Goal: Find specific page/section: Find specific page/section

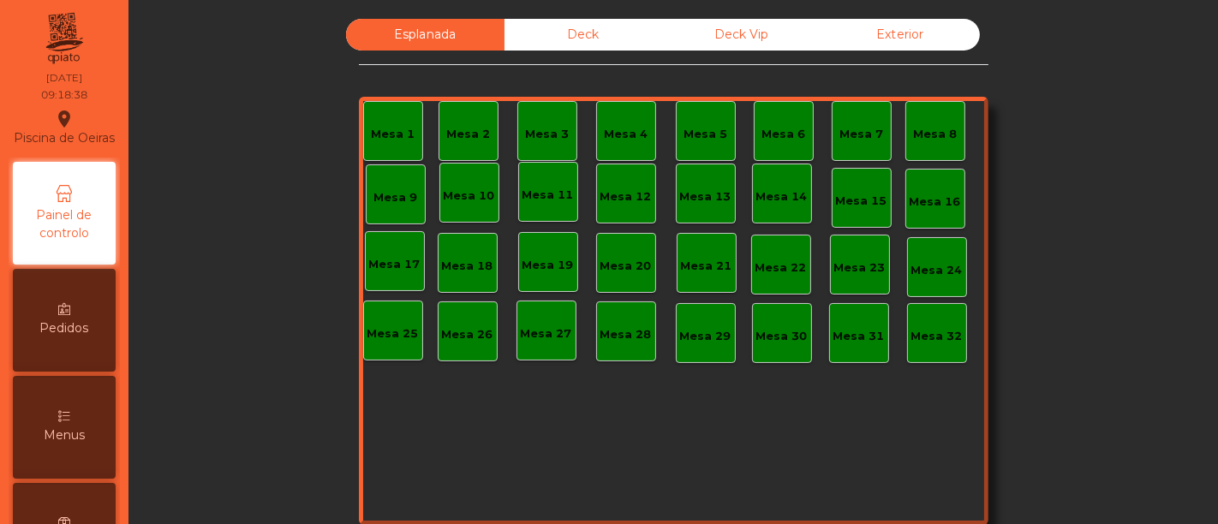
click at [613, 30] on div "Deck" at bounding box center [584, 35] width 158 height 32
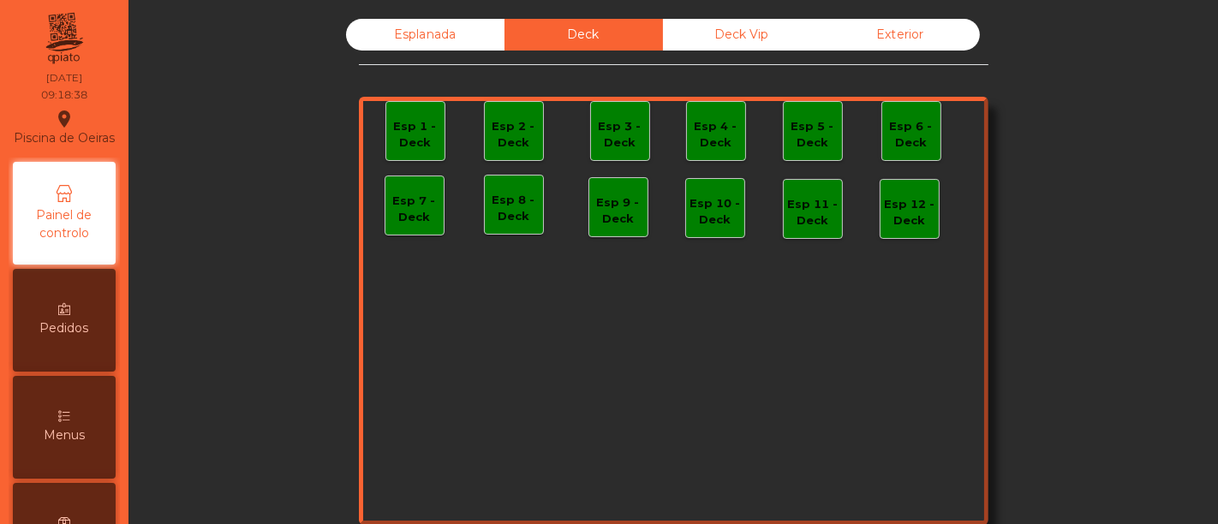
click at [714, 38] on div "Deck Vip" at bounding box center [742, 35] width 158 height 32
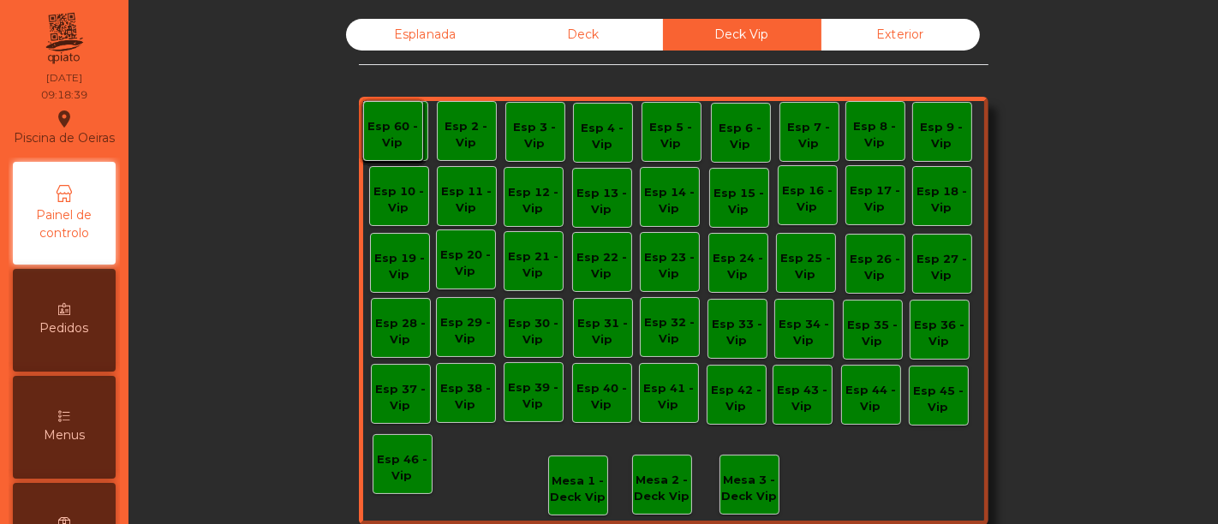
click at [874, 45] on div "Exterior" at bounding box center [901, 35] width 158 height 32
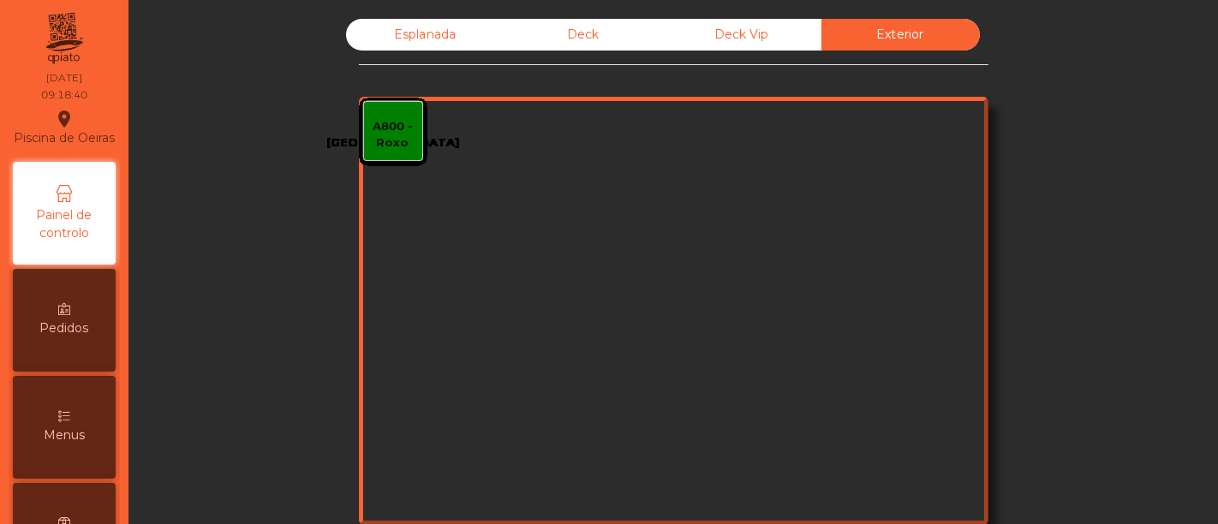
click at [418, 13] on div "Esplanada Deck Deck Vip Exterior A01 - Laranja A02 - [GEOGRAPHIC_DATA] A03 - [G…" at bounding box center [673, 315] width 1069 height 610
click at [423, 33] on div "Esplanada" at bounding box center [425, 35] width 158 height 32
